Goal: Task Accomplishment & Management: Complete application form

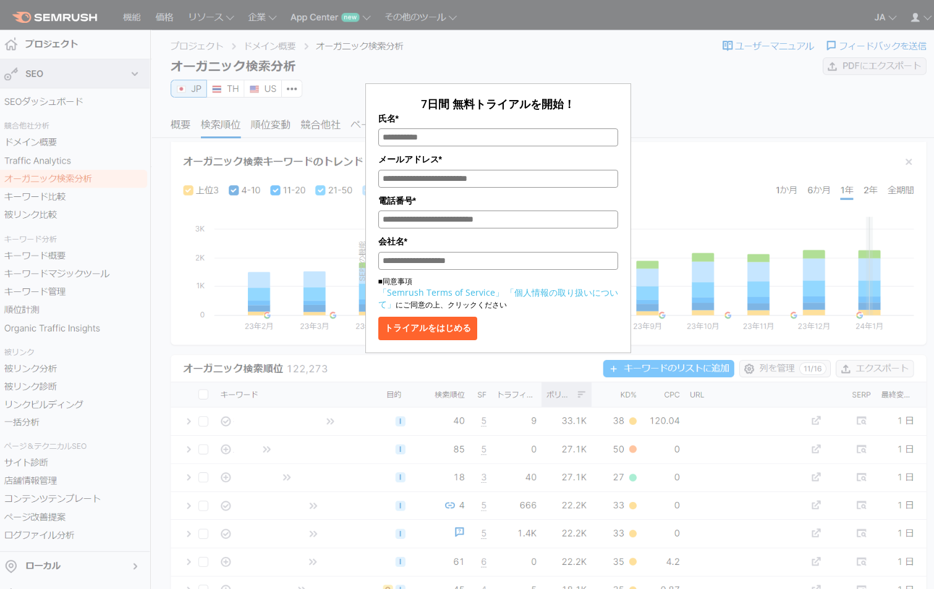
type input "*****"
type input "**********"
click at [456, 332] on button "トライアルをはじめる" at bounding box center [427, 328] width 99 height 23
